Goal: Navigation & Orientation: Find specific page/section

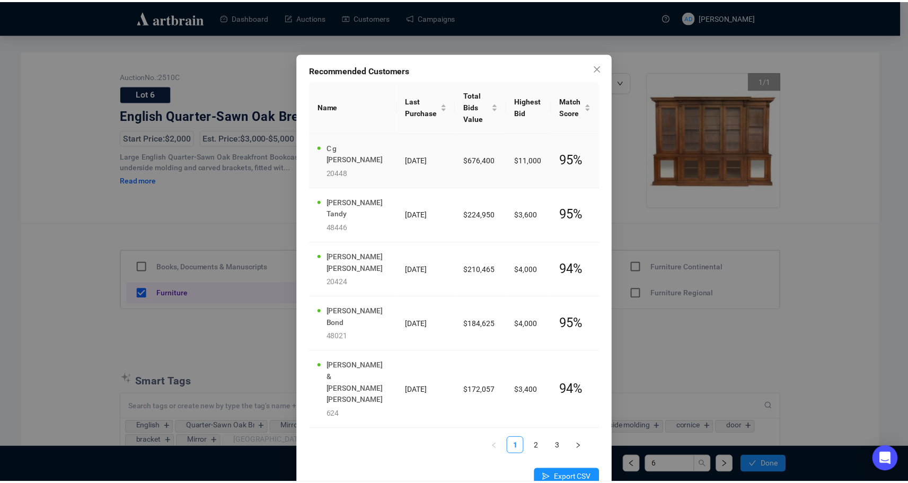
scroll to position [4, 0]
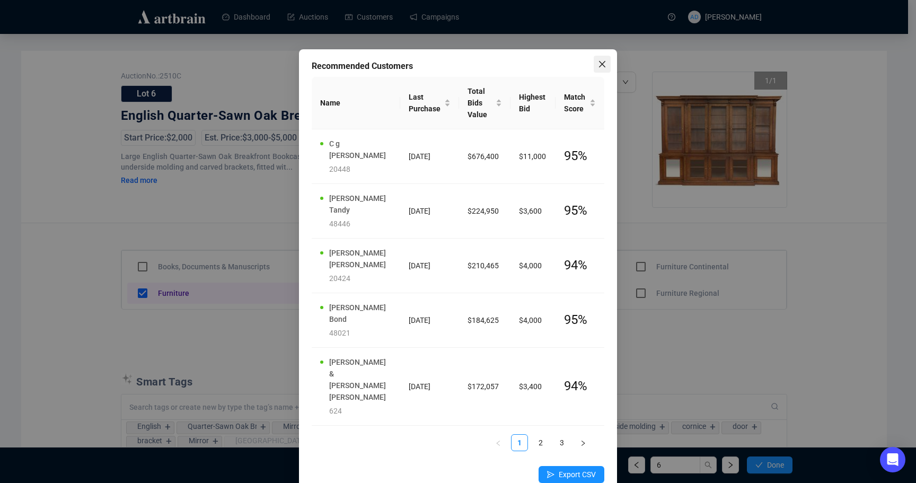
click at [602, 66] on span "Close" at bounding box center [602, 64] width 17 height 8
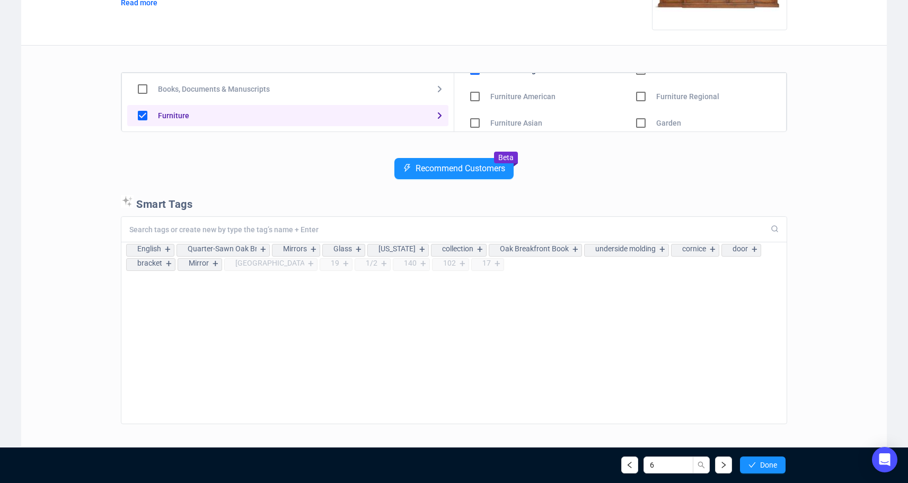
scroll to position [184, 0]
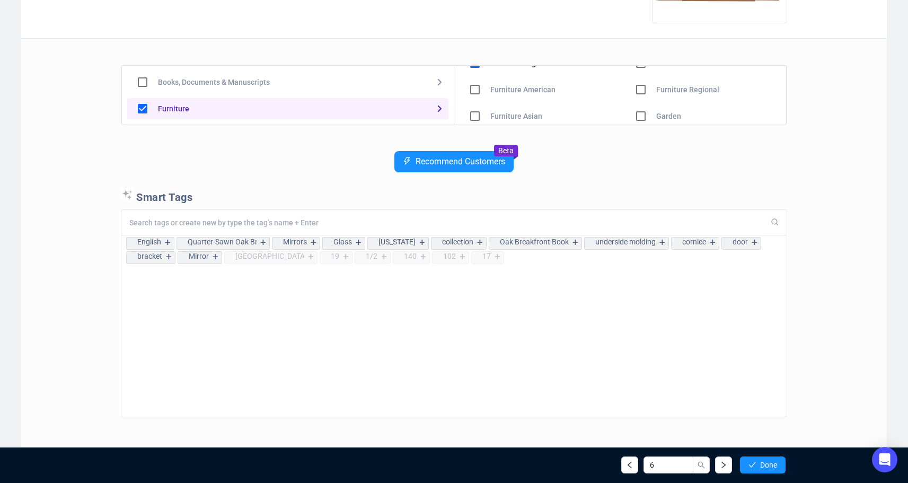
click at [772, 284] on div "English + Quarter-Sawn Oak Breakfront Bookcase + Mirrors + Glass + [US_STATE] +…" at bounding box center [454, 313] width 666 height 208
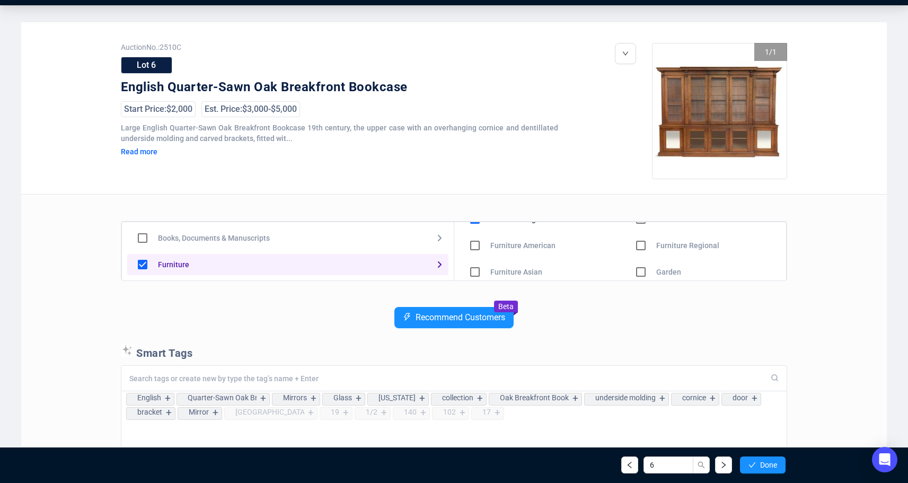
scroll to position [215, 0]
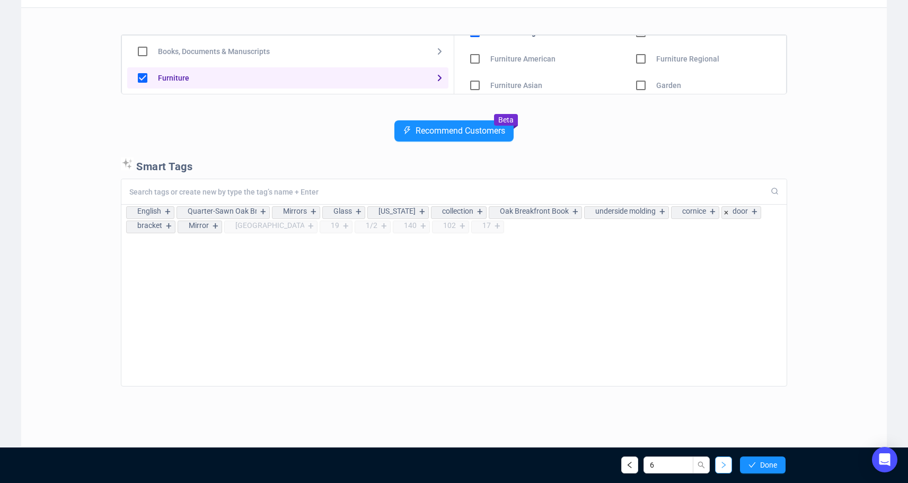
click at [725, 470] on button "button" at bounding box center [723, 464] width 17 height 17
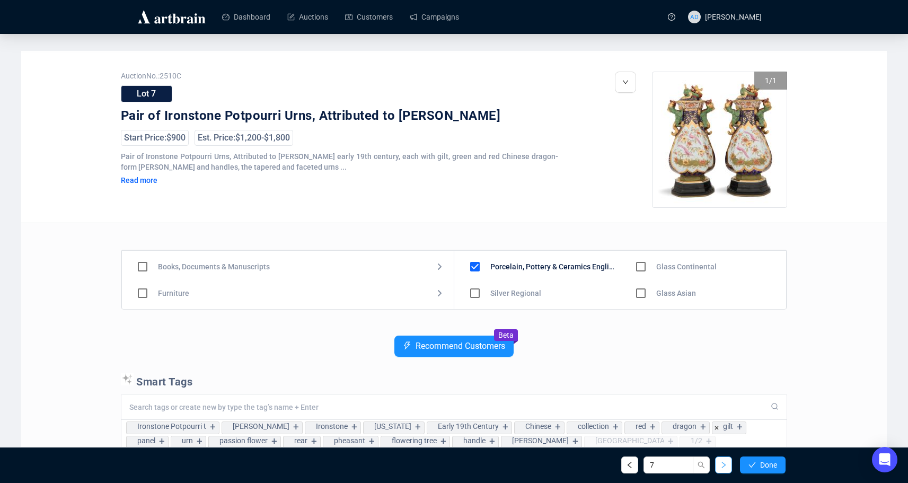
click at [722, 465] on icon "right" at bounding box center [723, 464] width 7 height 7
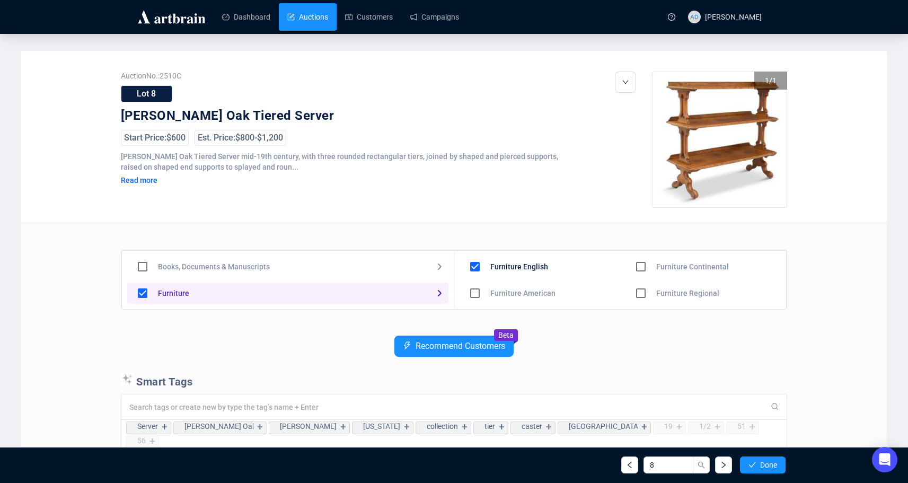
click at [298, 17] on link "Auctions" at bounding box center [307, 17] width 41 height 28
